Goal: Find specific page/section: Find specific page/section

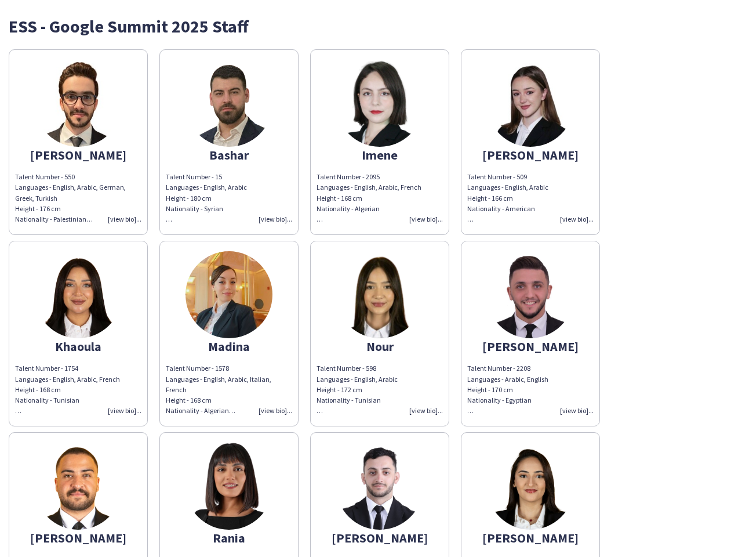
click at [371, 278] on img at bounding box center [379, 294] width 87 height 87
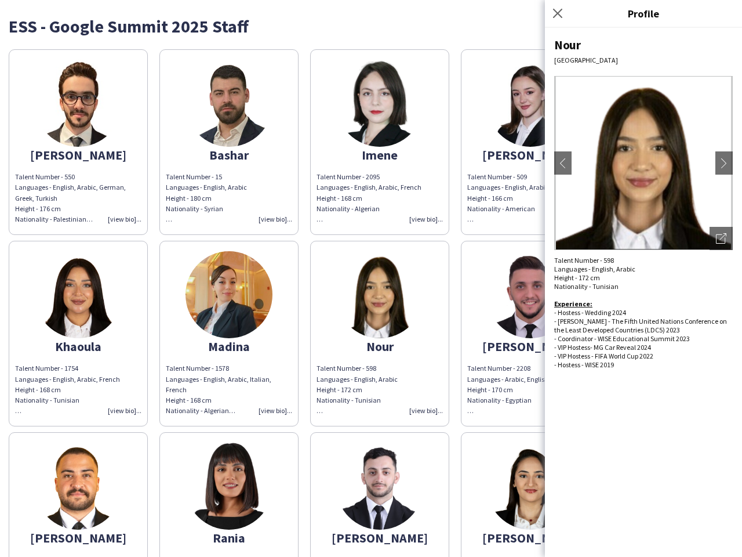
click at [78, 142] on img at bounding box center [78, 103] width 87 height 87
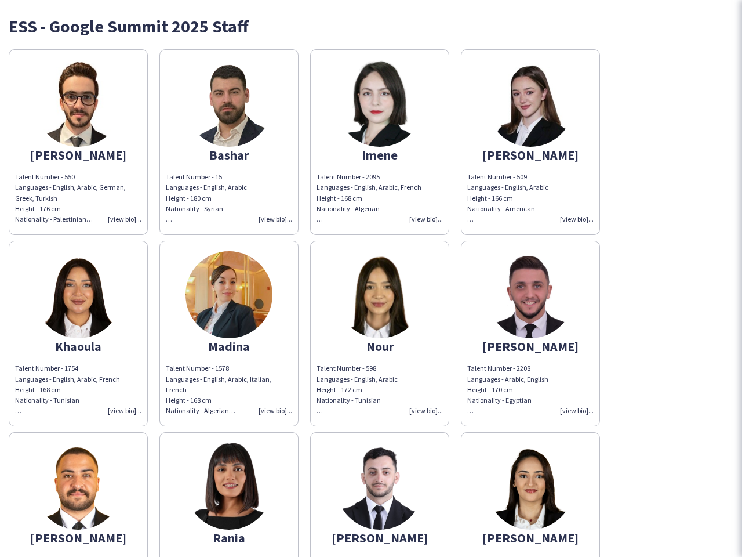
click at [229, 142] on img at bounding box center [229, 103] width 87 height 87
click at [380, 142] on img at bounding box center [379, 103] width 87 height 87
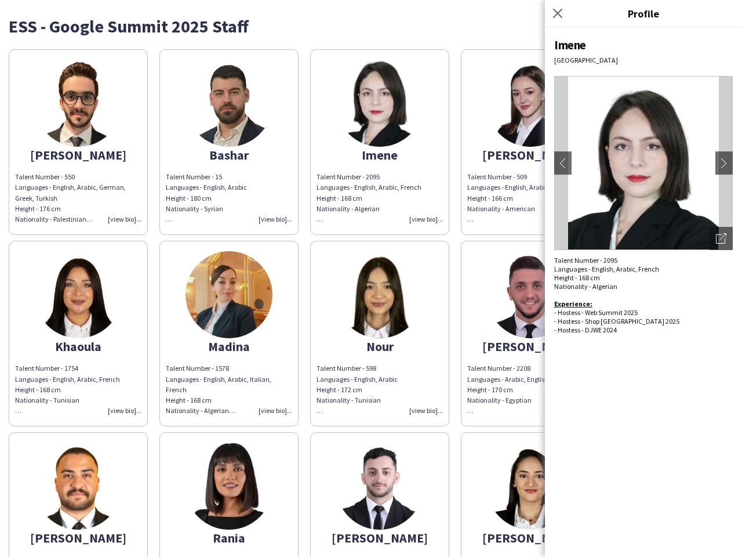
click at [531, 142] on img at bounding box center [530, 103] width 87 height 87
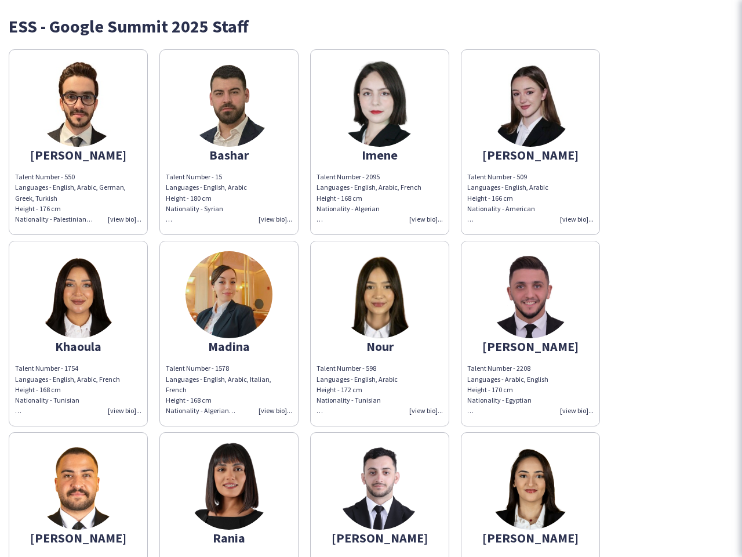
click at [78, 333] on img at bounding box center [78, 294] width 87 height 87
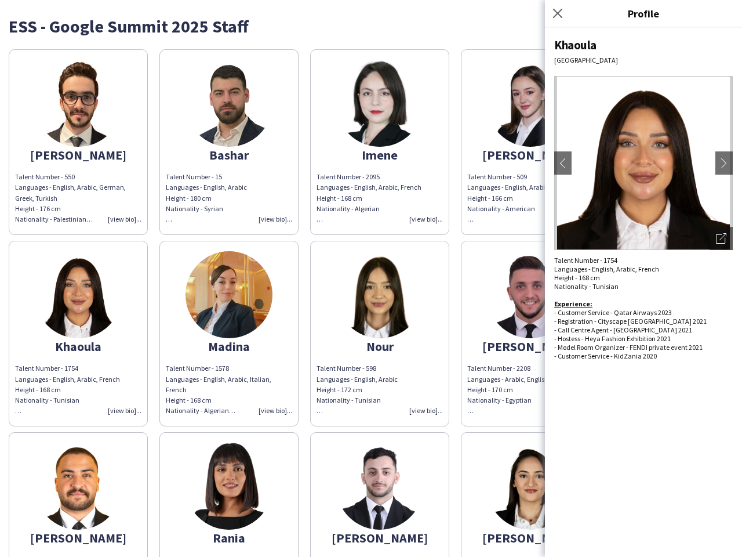
click at [229, 333] on img at bounding box center [229, 294] width 87 height 87
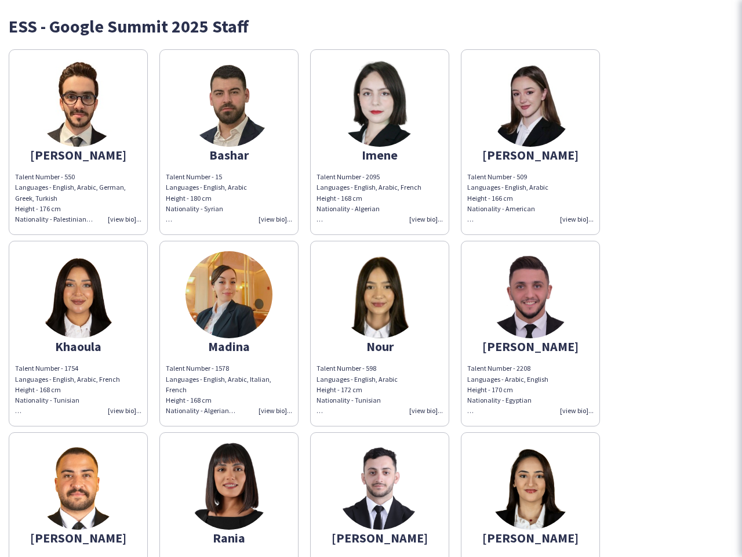
click at [380, 333] on img at bounding box center [379, 294] width 87 height 87
click at [531, 333] on img at bounding box center [530, 294] width 87 height 87
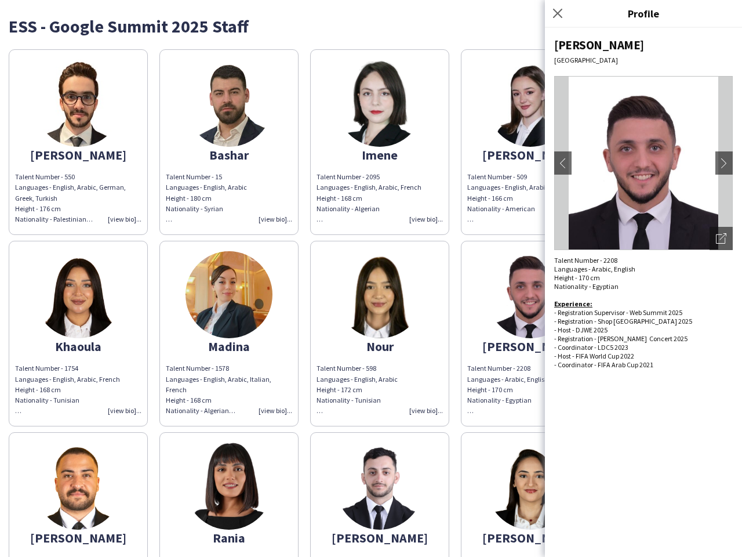
click at [78, 494] on img at bounding box center [78, 485] width 87 height 87
